Goal: Task Accomplishment & Management: Use online tool/utility

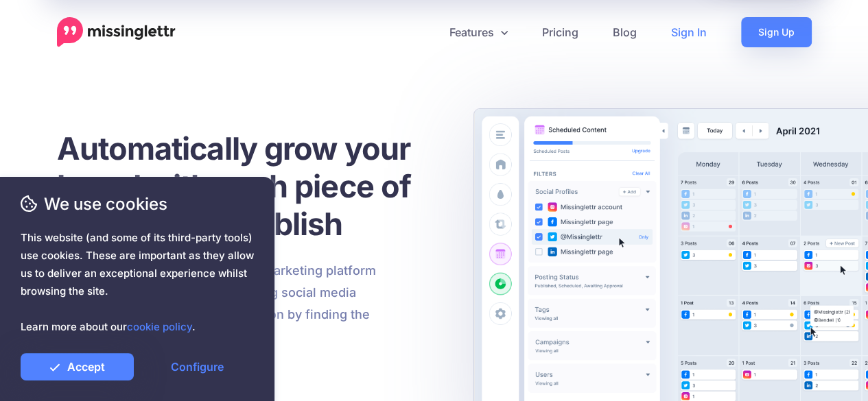
click at [684, 35] on link "Sign In" at bounding box center [689, 32] width 70 height 30
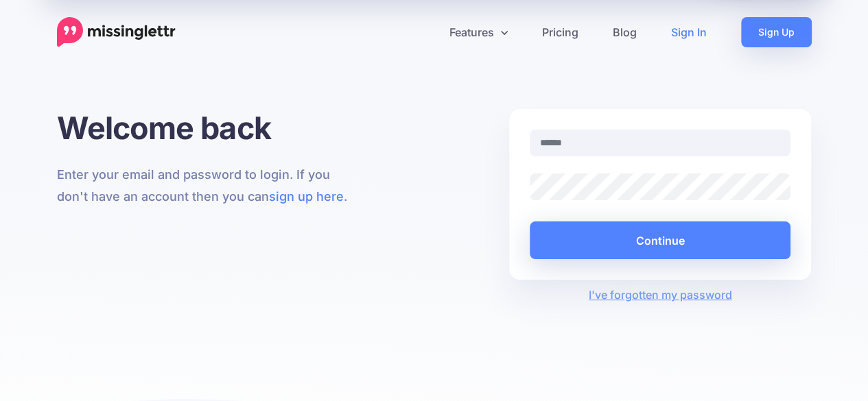
type input "**********"
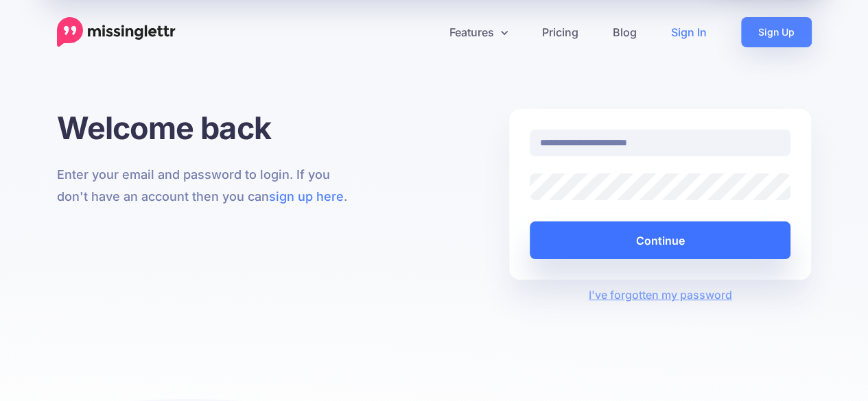
click at [616, 240] on button "Continue" at bounding box center [660, 241] width 261 height 38
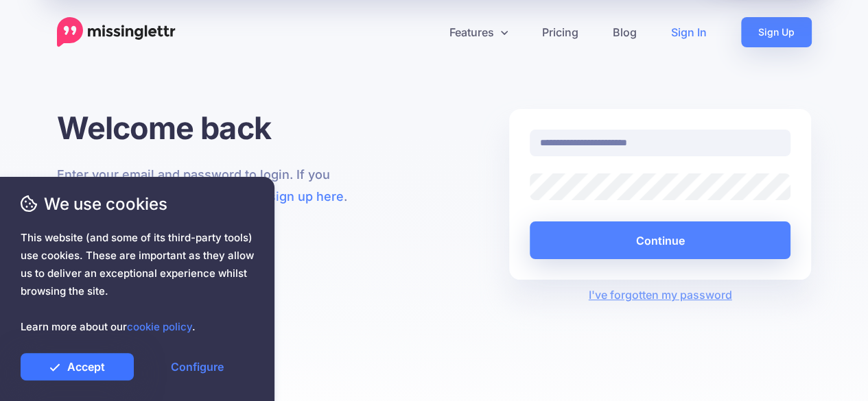
click at [116, 360] on link "Accept" at bounding box center [77, 366] width 113 height 27
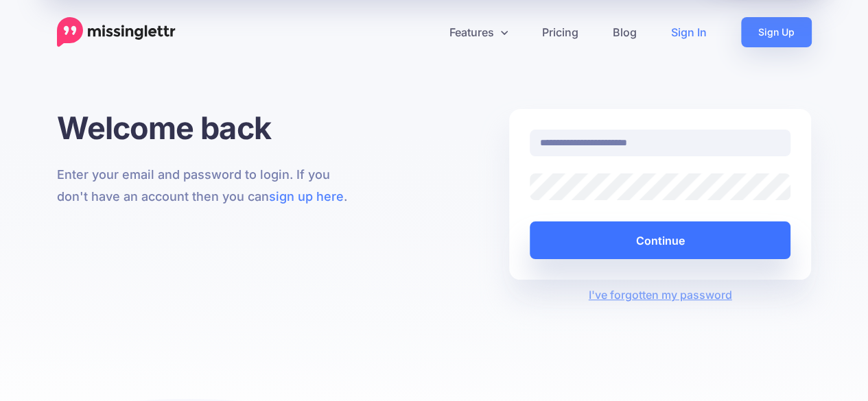
click at [645, 237] on button "Continue" at bounding box center [660, 241] width 261 height 38
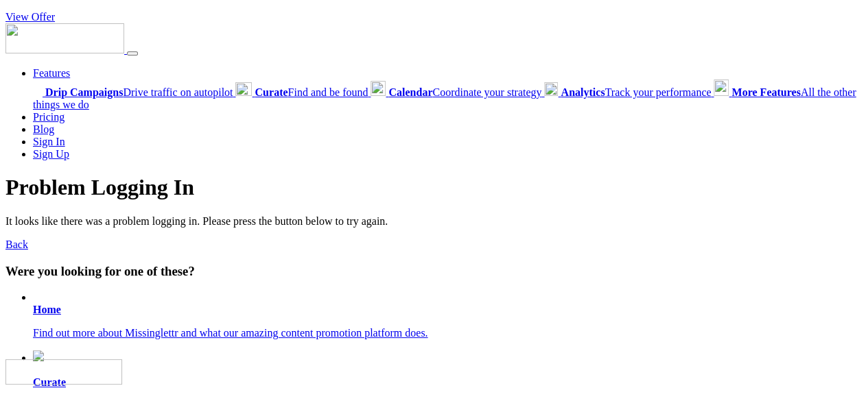
click at [47, 145] on link "Sign In" at bounding box center [49, 142] width 32 height 12
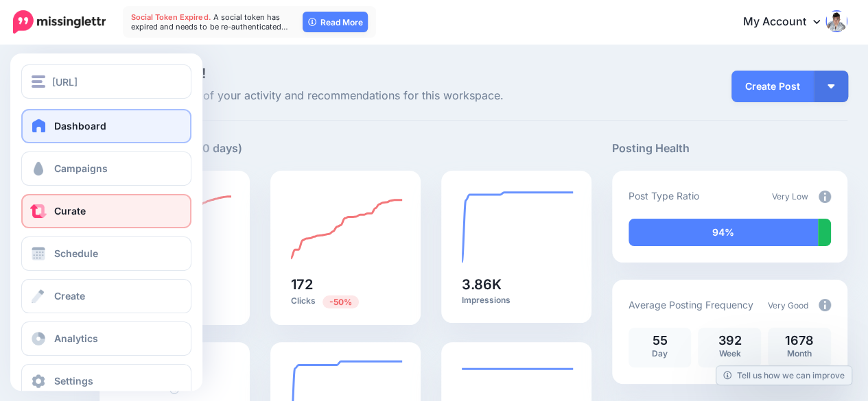
click at [101, 213] on link "Curate" at bounding box center [106, 211] width 170 height 34
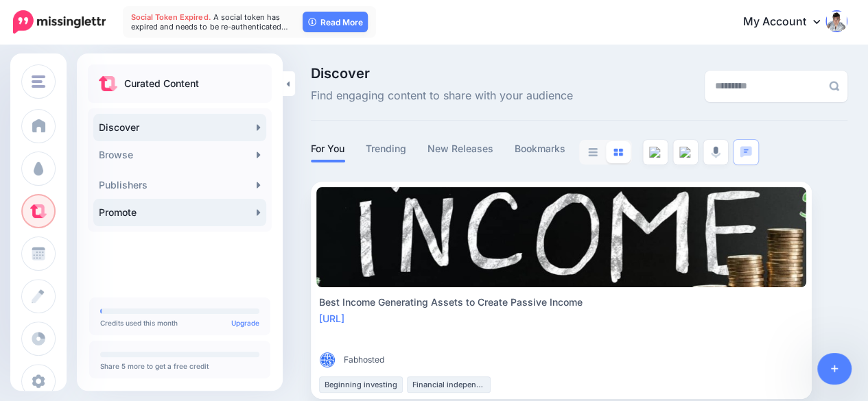
click at [179, 204] on link "Promote" at bounding box center [179, 212] width 173 height 27
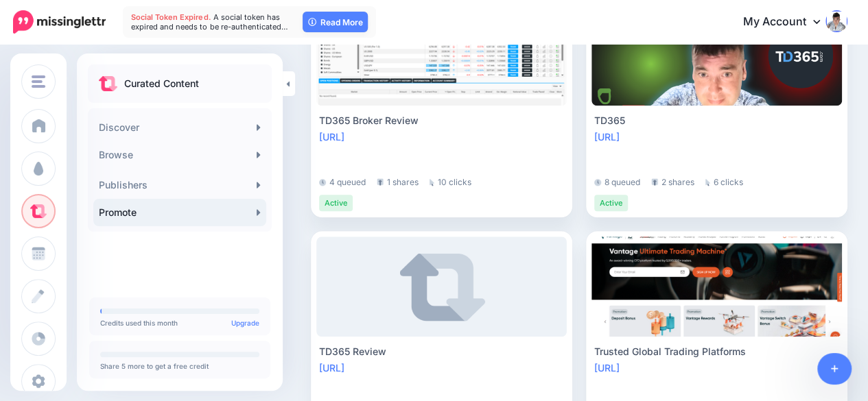
scroll to position [618, 0]
